Goal: Information Seeking & Learning: Learn about a topic

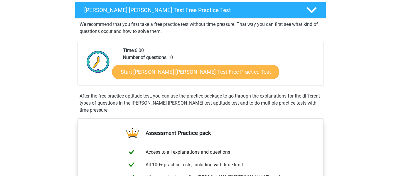
scroll to position [95, 0]
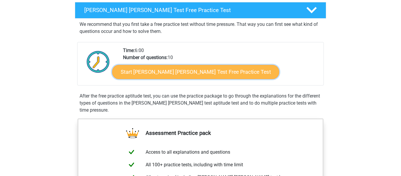
click at [157, 72] on link "Start Watson Glaser Test Free Practice Test" at bounding box center [195, 72] width 167 height 14
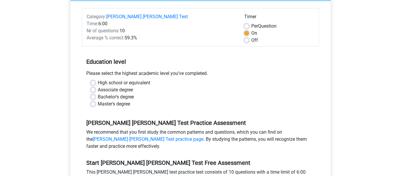
scroll to position [76, 0]
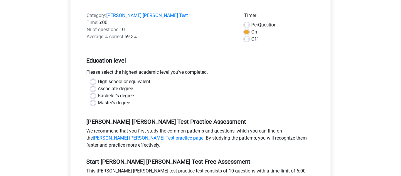
click at [98, 78] on label "High school or equivalent" at bounding box center [124, 81] width 53 height 7
click at [95, 78] on input "High school or equivalent" at bounding box center [93, 81] width 5 height 6
radio input "true"
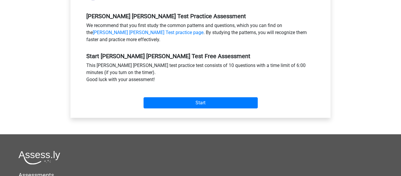
scroll to position [182, 0]
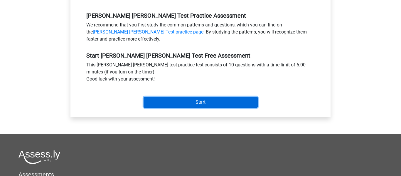
click at [182, 97] on input "Start" at bounding box center [201, 102] width 114 height 11
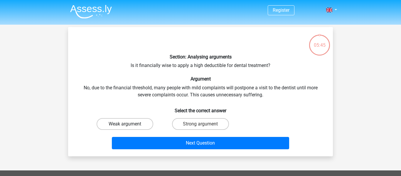
click at [144, 122] on label "Weak argument" at bounding box center [125, 124] width 57 height 12
click at [129, 124] on input "Weak argument" at bounding box center [127, 126] width 4 height 4
radio input "true"
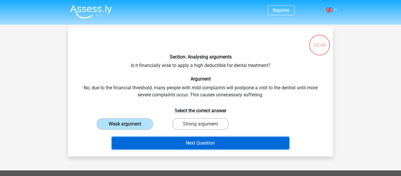
click at [184, 149] on button "Next Question" at bounding box center [201, 143] width 178 height 12
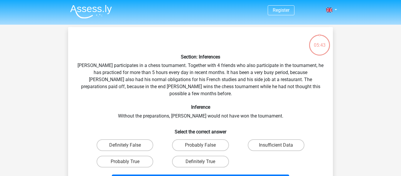
scroll to position [27, 0]
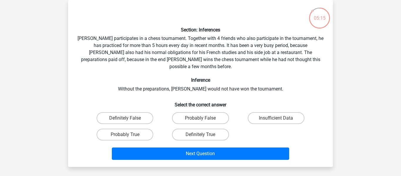
click at [287, 110] on div "Insufficient Data" at bounding box center [275, 118] width 75 height 16
click at [280, 115] on label "Insufficient Data" at bounding box center [276, 118] width 57 height 12
click at [280, 118] on input "Insufficient Data" at bounding box center [278, 120] width 4 height 4
radio input "true"
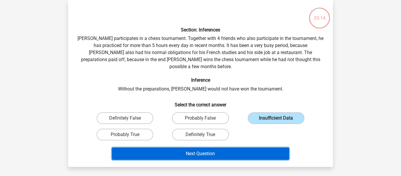
click at [238, 152] on button "Next Question" at bounding box center [201, 153] width 178 height 12
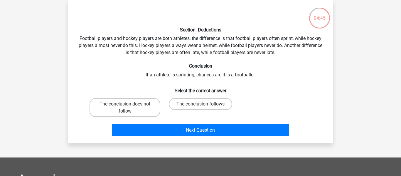
click at [125, 107] on input "The conclusion does not follow" at bounding box center [127, 106] width 4 height 4
radio input "true"
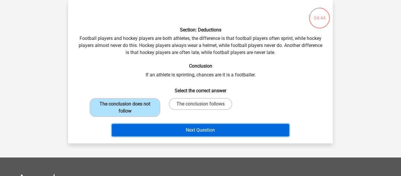
click at [147, 132] on button "Next Question" at bounding box center [201, 130] width 178 height 12
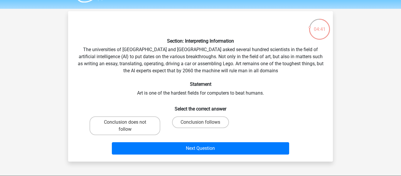
scroll to position [19, 0]
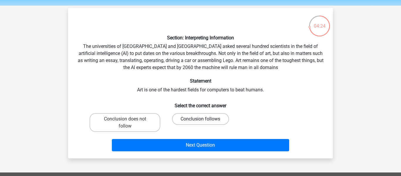
click at [179, 121] on label "Conclusion follows" at bounding box center [200, 119] width 57 height 12
click at [200, 121] on input "Conclusion follows" at bounding box center [202, 121] width 4 height 4
radio input "true"
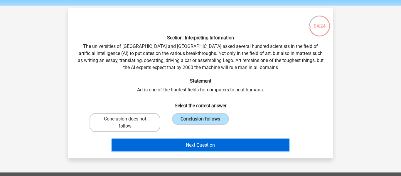
click at [180, 139] on button "Next Question" at bounding box center [201, 145] width 178 height 12
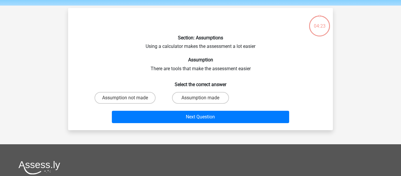
scroll to position [27, 0]
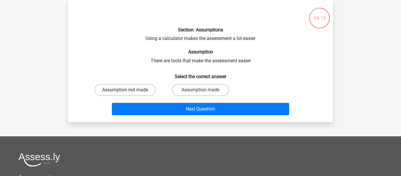
click at [135, 93] on label "Assumption not made" at bounding box center [125, 90] width 61 height 12
click at [129, 93] on input "Assumption not made" at bounding box center [127, 92] width 4 height 4
radio input "true"
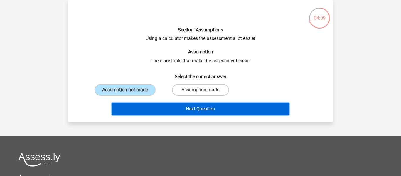
click at [172, 106] on button "Next Question" at bounding box center [201, 109] width 178 height 12
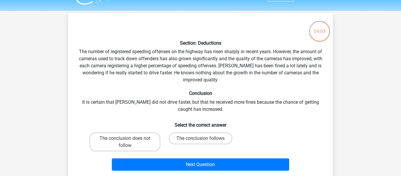
scroll to position [16, 0]
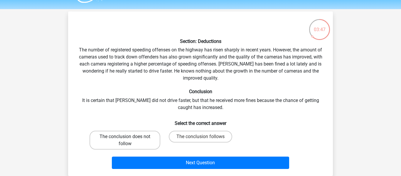
click at [137, 144] on label "The conclusion does not follow" at bounding box center [125, 140] width 71 height 19
click at [129, 140] on input "The conclusion does not follow" at bounding box center [127, 138] width 4 height 4
radio input "true"
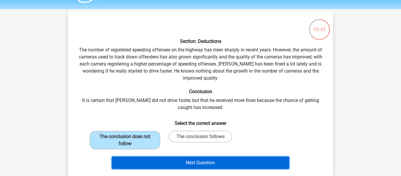
click at [163, 159] on button "Next Question" at bounding box center [201, 162] width 178 height 12
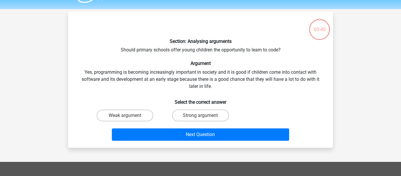
scroll to position [27, 0]
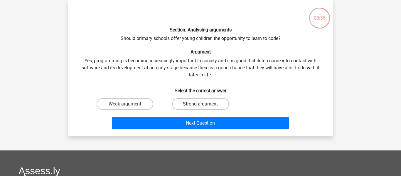
click at [204, 101] on label "Strong argument" at bounding box center [200, 104] width 57 height 12
click at [204, 104] on input "Strong argument" at bounding box center [202, 106] width 4 height 4
radio input "true"
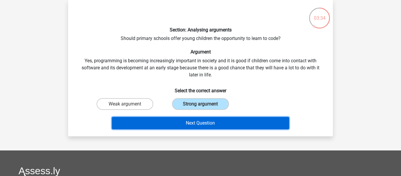
click at [198, 118] on button "Next Question" at bounding box center [201, 123] width 178 height 12
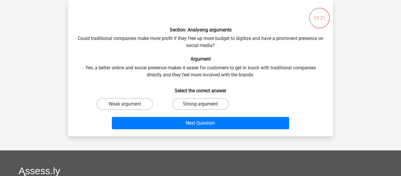
click at [189, 102] on label "Strong argument" at bounding box center [200, 104] width 57 height 12
click at [200, 104] on input "Strong argument" at bounding box center [202, 106] width 4 height 4
radio input "true"
click at [196, 132] on div "Section: Analysing arguments Could traditional companies make more profit if th…" at bounding box center [200, 68] width 265 height 136
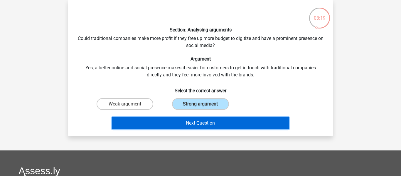
click at [194, 122] on button "Next Question" at bounding box center [201, 123] width 178 height 12
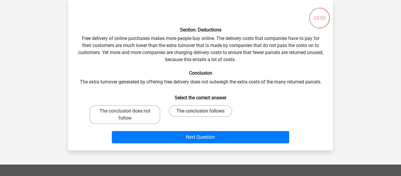
click at [176, 109] on label "The conclusion follows" at bounding box center [200, 111] width 63 height 12
click at [200, 111] on input "The conclusion follows" at bounding box center [202, 113] width 4 height 4
radio input "true"
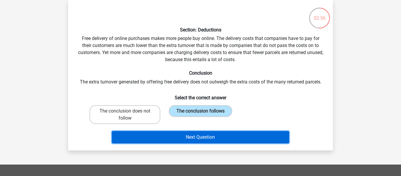
click at [176, 133] on button "Next Question" at bounding box center [201, 137] width 178 height 12
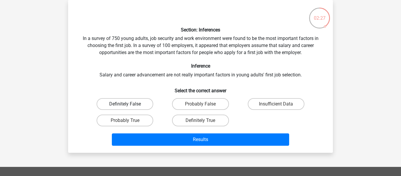
click at [134, 99] on label "Definitely False" at bounding box center [125, 104] width 57 height 12
click at [129, 104] on input "Definitely False" at bounding box center [127, 106] width 4 height 4
radio input "true"
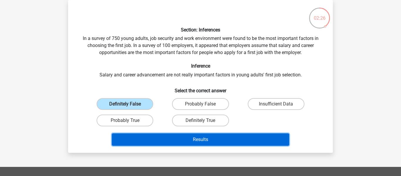
click at [187, 143] on button "Results" at bounding box center [201, 139] width 178 height 12
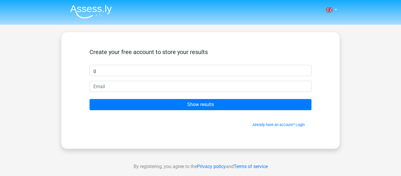
type input "g"
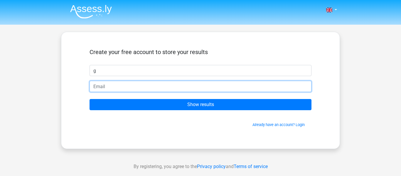
click at [99, 84] on input "email" at bounding box center [201, 86] width 222 height 11
type input "gloriabazaba1@gmail.com"
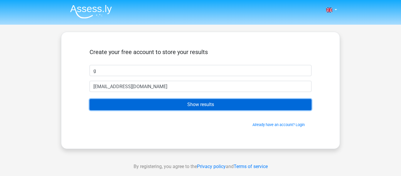
click at [171, 107] on input "Show results" at bounding box center [201, 104] width 222 height 11
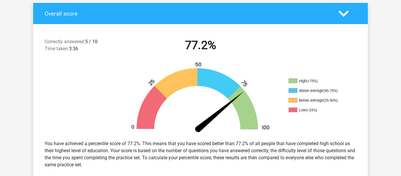
scroll to position [126, 0]
